Goal: Task Accomplishment & Management: Use online tool/utility

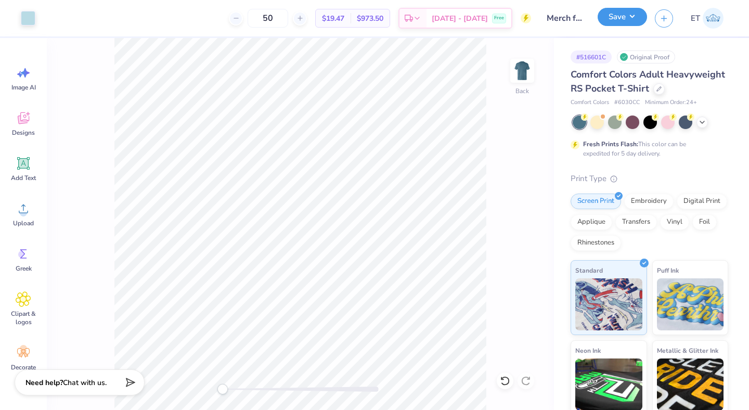
click at [623, 11] on button "Save" at bounding box center [622, 17] width 49 height 18
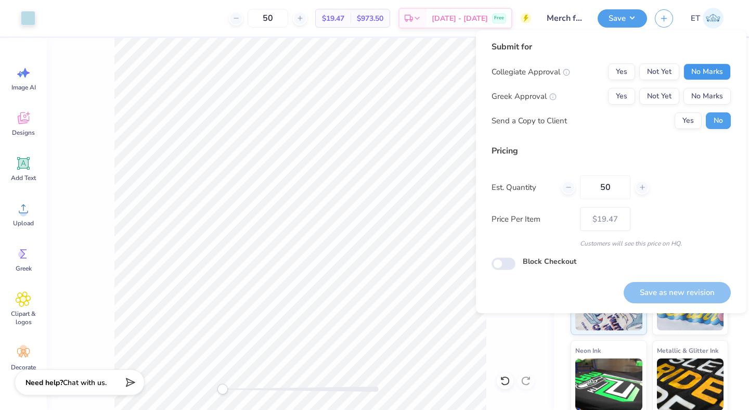
click at [698, 75] on button "No Marks" at bounding box center [707, 71] width 47 height 17
click at [701, 91] on button "No Marks" at bounding box center [707, 96] width 47 height 17
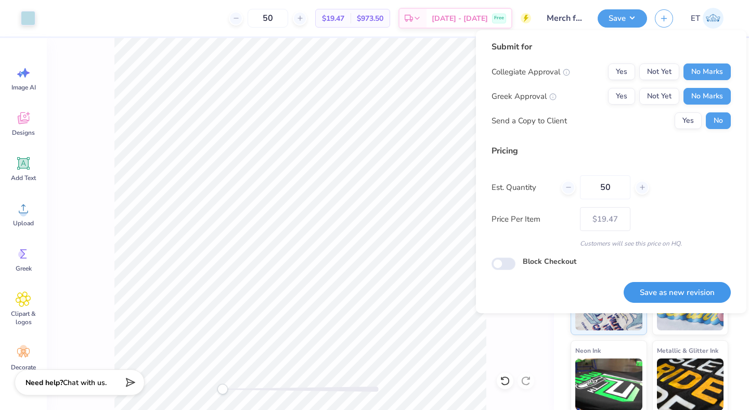
click at [684, 284] on button "Save as new revision" at bounding box center [677, 292] width 107 height 21
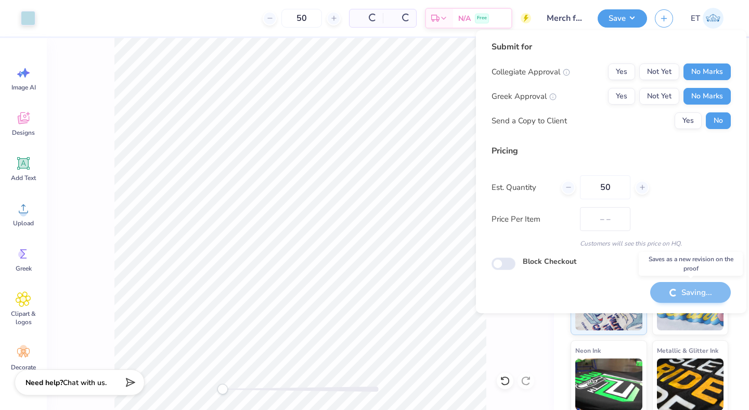
type input "$19.47"
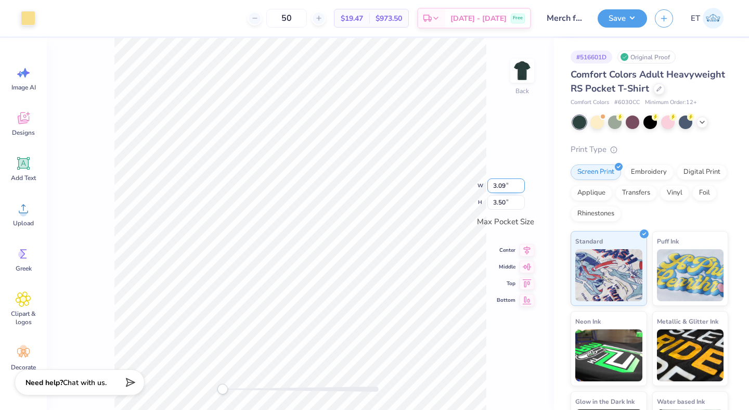
click at [499, 186] on input "3.09" at bounding box center [506, 185] width 37 height 15
type input "2.50"
click at [499, 174] on input "2.02" at bounding box center [506, 177] width 37 height 15
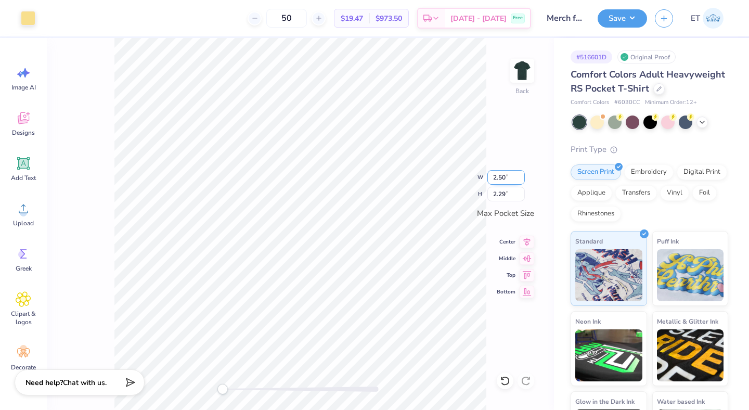
click at [505, 180] on input "2.50" at bounding box center [506, 177] width 37 height 15
type input "2"
click at [503, 194] on input "2.29" at bounding box center [506, 194] width 37 height 15
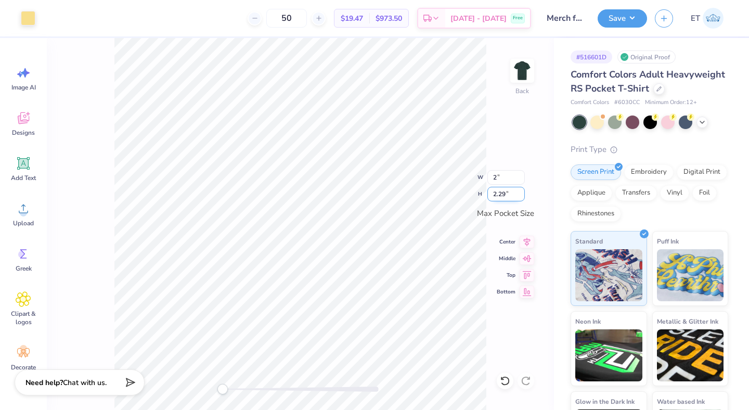
click at [503, 194] on input "2.29" at bounding box center [506, 194] width 37 height 15
type input "2"
click at [507, 190] on input "2.55" at bounding box center [506, 194] width 37 height 15
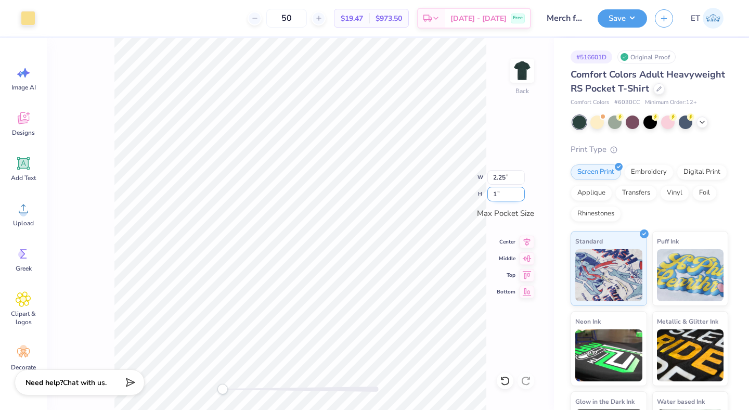
click at [502, 195] on input "1" at bounding box center [506, 194] width 37 height 15
click at [497, 195] on input "1" at bounding box center [506, 194] width 37 height 15
type input "1.5"
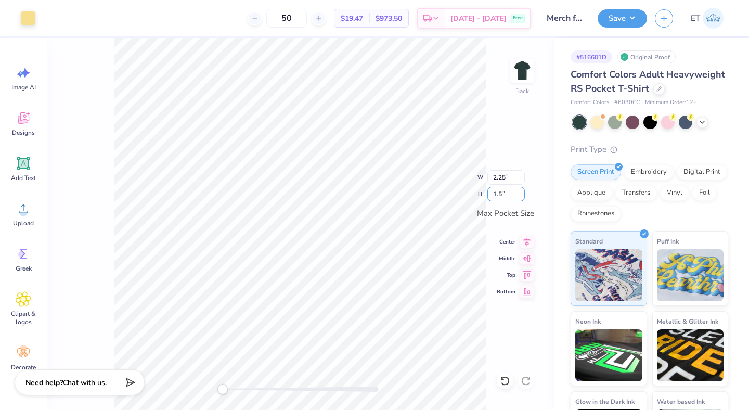
click at [486, 196] on div "Back W 2.25 2.25 " H 1.5 1.5 " Max Pocket Size Center Middle Top Bottom" at bounding box center [300, 224] width 507 height 372
click at [503, 191] on input "0.14" at bounding box center [506, 194] width 37 height 15
type input "1"
click at [629, 16] on button "Save" at bounding box center [622, 17] width 49 height 18
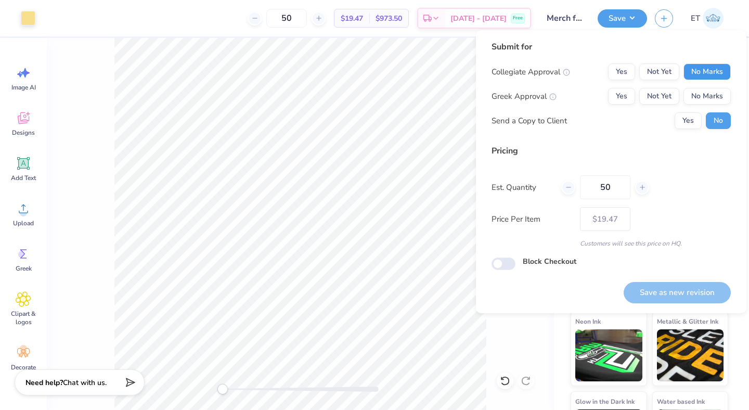
click at [698, 67] on button "No Marks" at bounding box center [707, 71] width 47 height 17
click at [709, 96] on button "No Marks" at bounding box center [707, 96] width 47 height 17
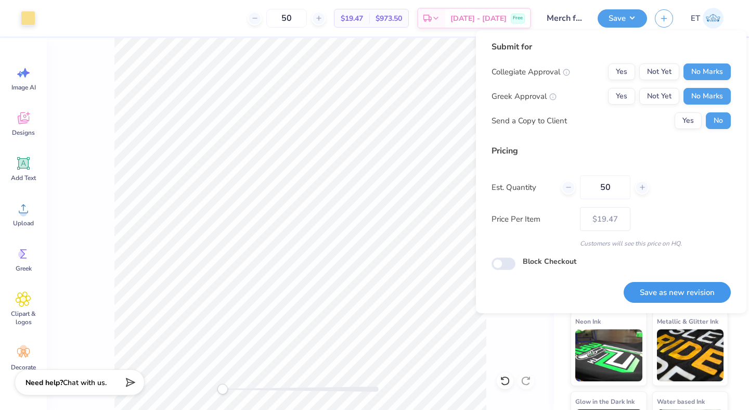
click at [688, 285] on button "Save as new revision" at bounding box center [677, 292] width 107 height 21
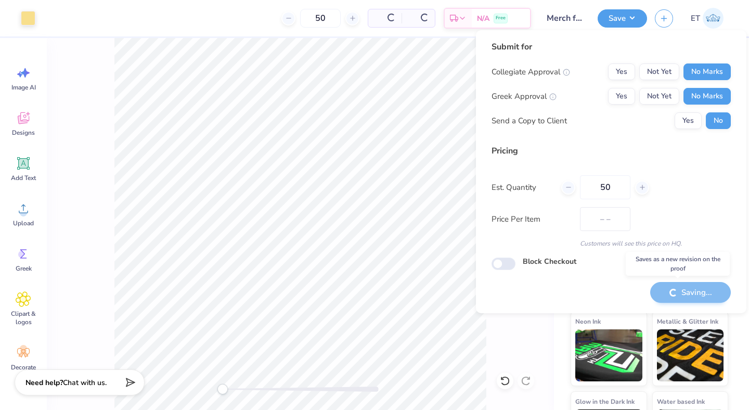
type input "$19.47"
